Goal: Information Seeking & Learning: Stay updated

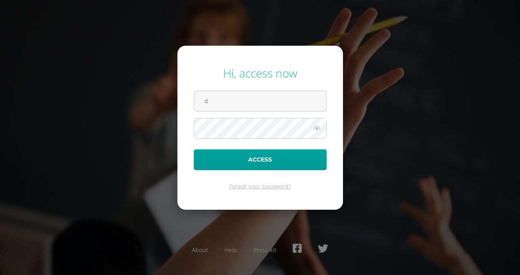
type input "[EMAIL_ADDRESS][DOMAIN_NAME]"
click at [318, 127] on icon at bounding box center [316, 128] width 11 height 10
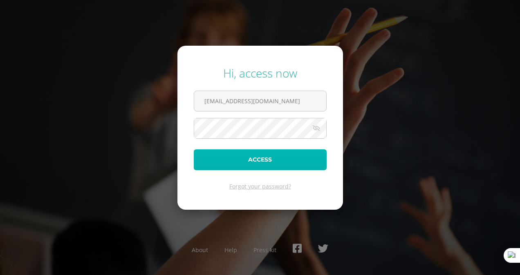
click at [312, 162] on button "Access" at bounding box center [260, 160] width 133 height 21
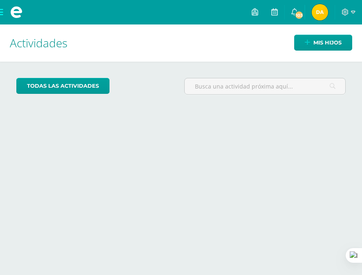
click at [315, 136] on div "Actividades Mis hijos todas las Actividades No tienes actividades Échale un vis…" at bounding box center [181, 150] width 369 height 251
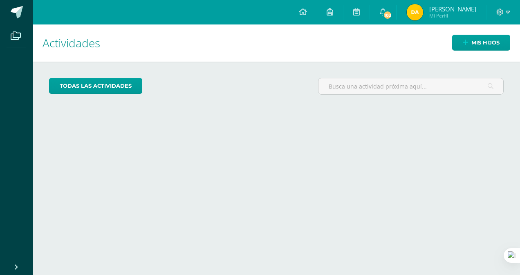
click at [244, 132] on div "Actividades Mis hijos todas las Actividades No tienes actividades Échale un vis…" at bounding box center [276, 150] width 494 height 251
click at [454, 132] on div "Actividades Mis hijos todas las Actividades No tienes actividades Échale un vis…" at bounding box center [276, 150] width 494 height 251
click at [270, 147] on div "Actividades Mis hijos todas las Actividades No tienes actividades Échale un vis…" at bounding box center [276, 150] width 494 height 251
drag, startPoint x: 504, startPoint y: 0, endPoint x: 267, endPoint y: 94, distance: 255.1
click at [267, 94] on div "todas las Actividades" at bounding box center [276, 89] width 461 height 23
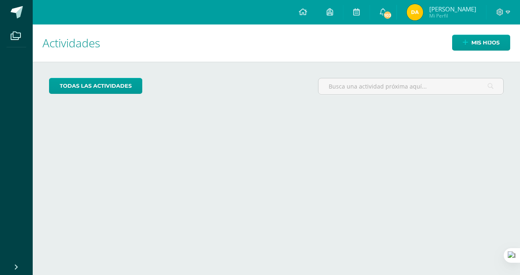
click at [284, 109] on div "todas las Actividades No tienes actividades Échale un vistazo a los demás perío…" at bounding box center [276, 90] width 487 height 56
click at [396, 7] on link "103" at bounding box center [383, 12] width 26 height 25
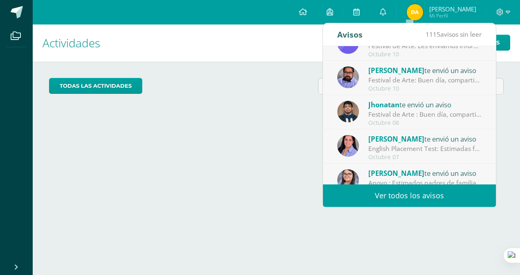
scroll to position [136, 0]
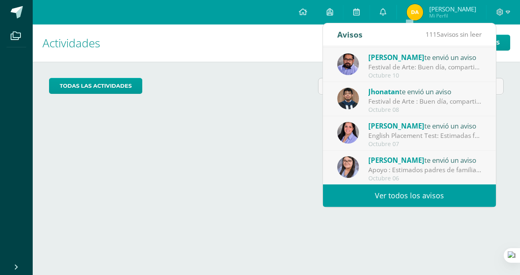
click at [430, 132] on div "English Placement Test: Estimadas familias maristas de [GEOGRAPHIC_DATA], Es un…" at bounding box center [425, 135] width 114 height 9
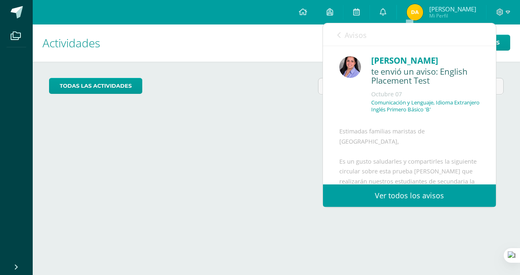
click at [451, 115] on div "Comunicación y Lenguaje, Idioma Extranjero Inglés Primero Básico 'B'" at bounding box center [425, 109] width 108 height 20
click at [409, 198] on link "Ver todos los avisos" at bounding box center [409, 196] width 173 height 22
click at [399, 194] on link "Ver todos los avisos" at bounding box center [409, 196] width 173 height 22
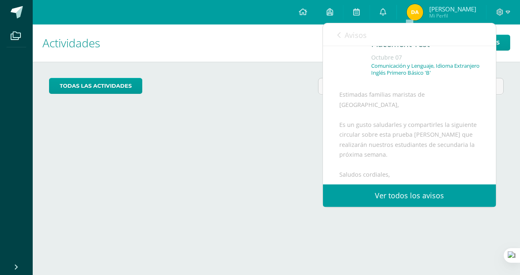
scroll to position [156, 0]
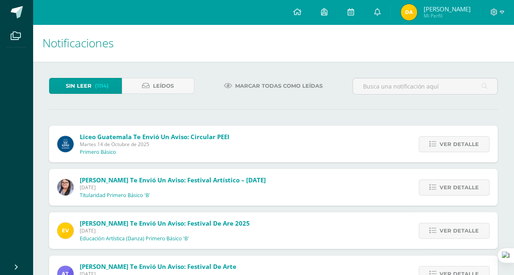
click at [244, 181] on span "Alejandra Ramírez te envió un aviso: Festival Artístico – Martes 14 de octubre" at bounding box center [173, 180] width 186 height 8
click at [103, 176] on span "Alejandra Ramírez te envió un aviso: Festival Artístico – Martes 14 de octubre" at bounding box center [173, 180] width 186 height 8
click at [459, 190] on span "Ver detalle" at bounding box center [458, 187] width 39 height 15
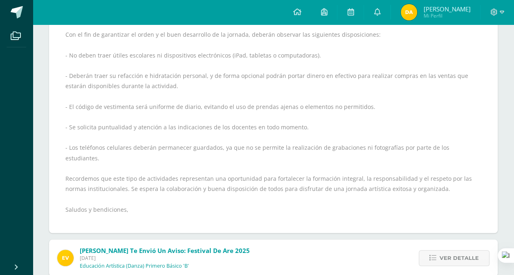
scroll to position [286, 0]
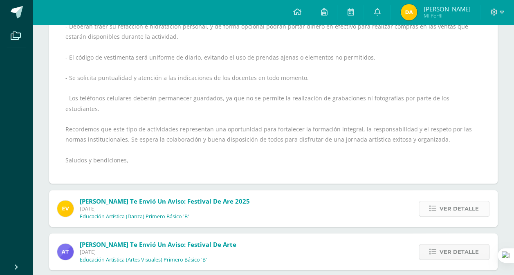
click at [445, 201] on span "Ver detalle" at bounding box center [458, 208] width 39 height 15
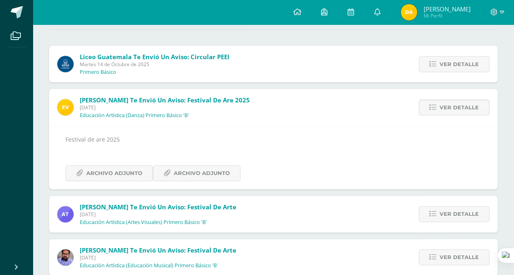
scroll to position [82, 0]
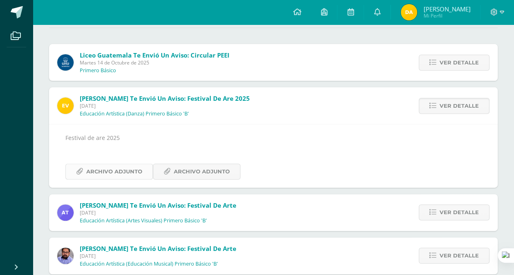
click at [136, 169] on span "Archivo Adjunto" at bounding box center [114, 171] width 56 height 15
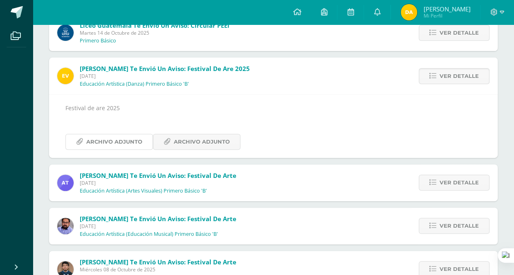
scroll to position [163, 0]
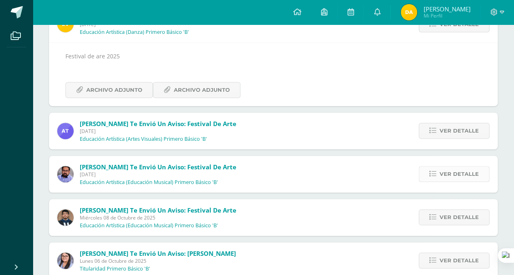
click at [465, 178] on span "Ver detalle" at bounding box center [458, 174] width 39 height 15
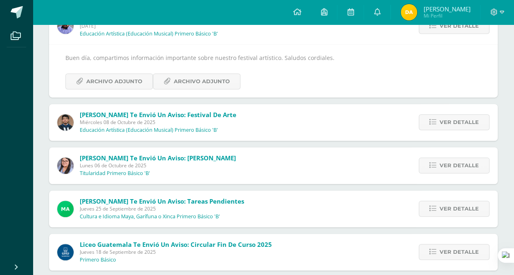
scroll to position [208, 0]
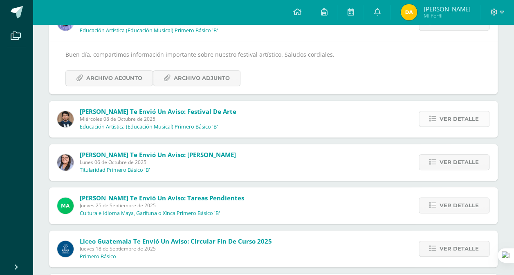
click at [467, 117] on span "Ver detalle" at bounding box center [458, 119] width 39 height 15
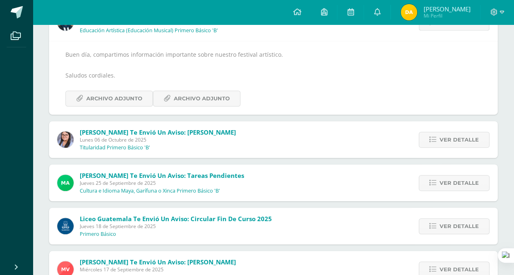
scroll to position [172, 0]
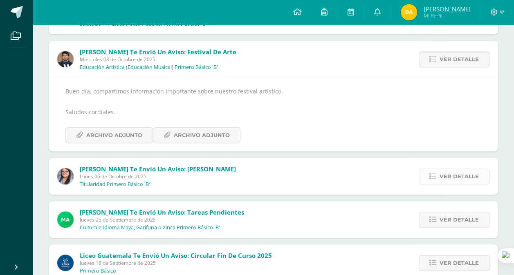
click at [471, 173] on span "Ver detalle" at bounding box center [458, 176] width 39 height 15
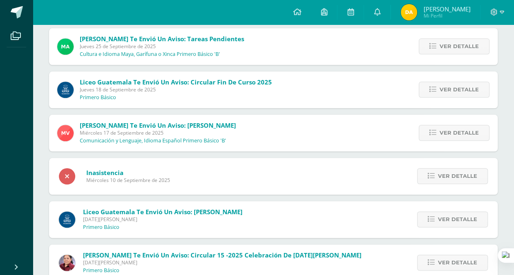
scroll to position [369, 0]
click at [471, 136] on span "Ver detalle" at bounding box center [458, 132] width 39 height 15
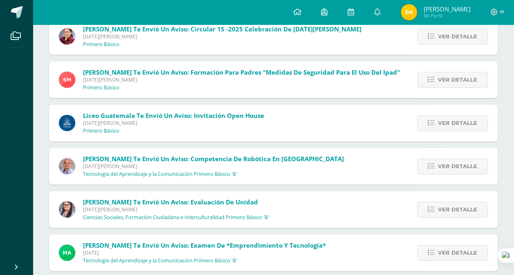
scroll to position [536, 0]
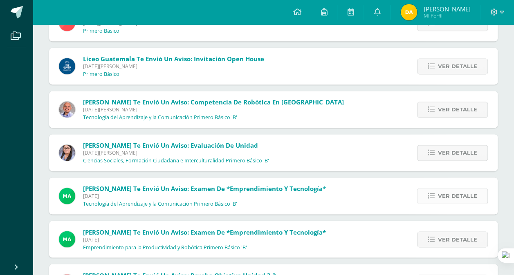
click at [447, 192] on span "Ver detalle" at bounding box center [457, 196] width 39 height 15
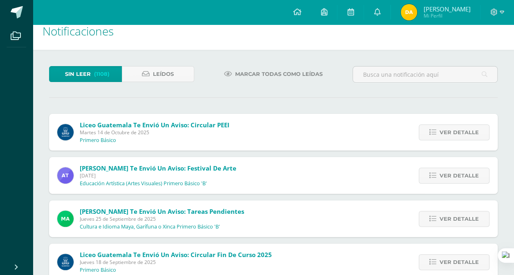
scroll to position [0, 0]
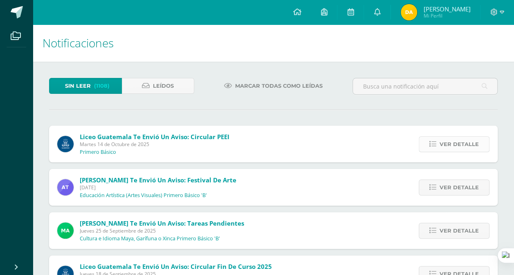
click at [465, 145] on span "Ver detalle" at bounding box center [458, 144] width 39 height 15
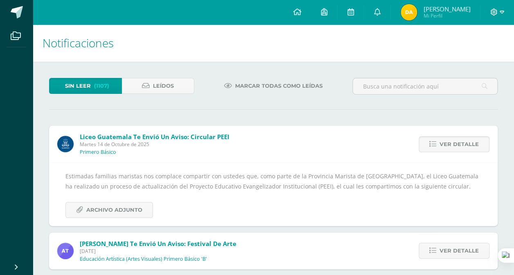
click at [494, 14] on icon at bounding box center [493, 12] width 7 height 7
click at [374, 44] on h1 "Notificaciones" at bounding box center [272, 43] width 461 height 37
